Goal: Task Accomplishment & Management: Complete application form

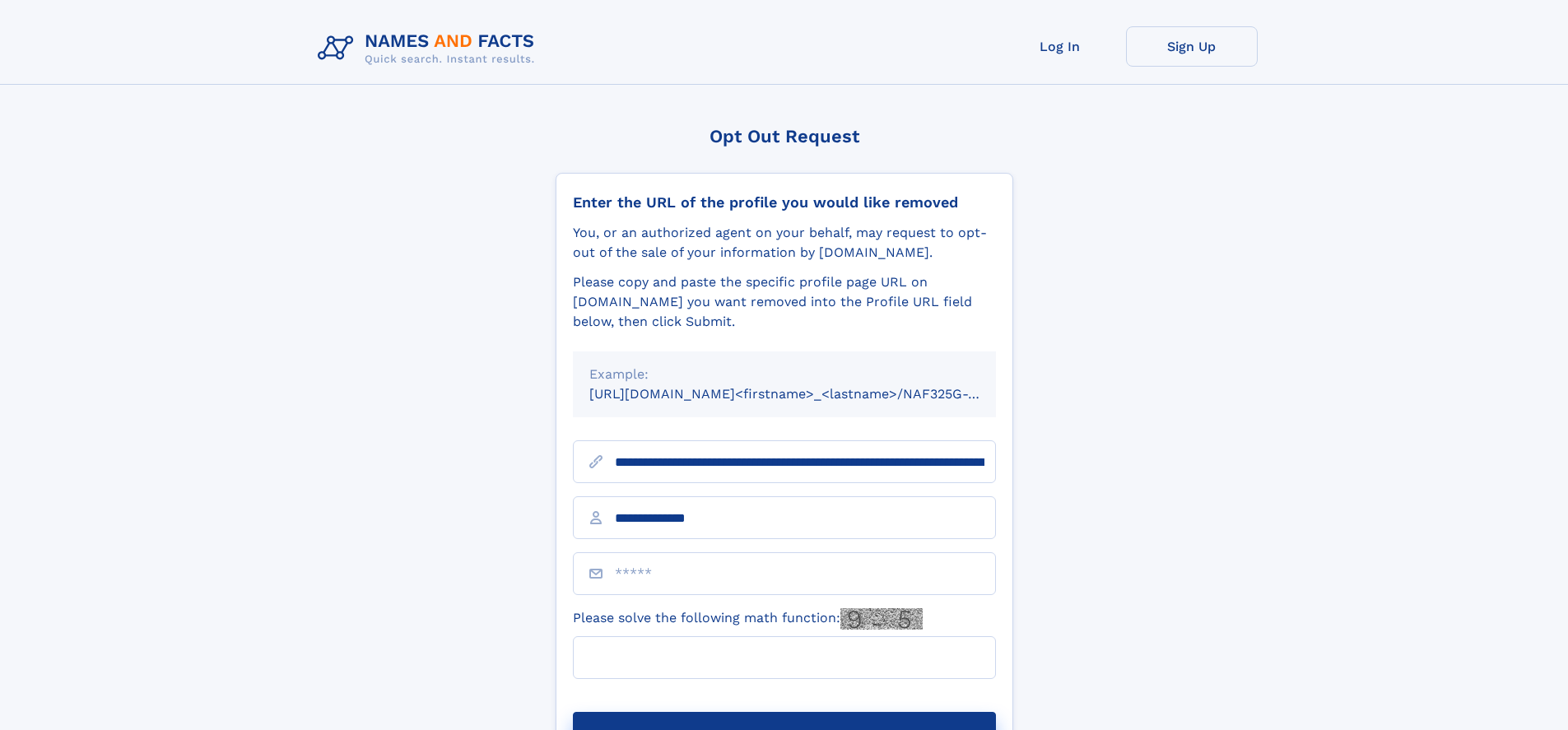
type input "**********"
type input "*"
click at [784, 713] on button "Submit Opt Out Request" at bounding box center [784, 738] width 423 height 52
